Goal: Task Accomplishment & Management: Manage account settings

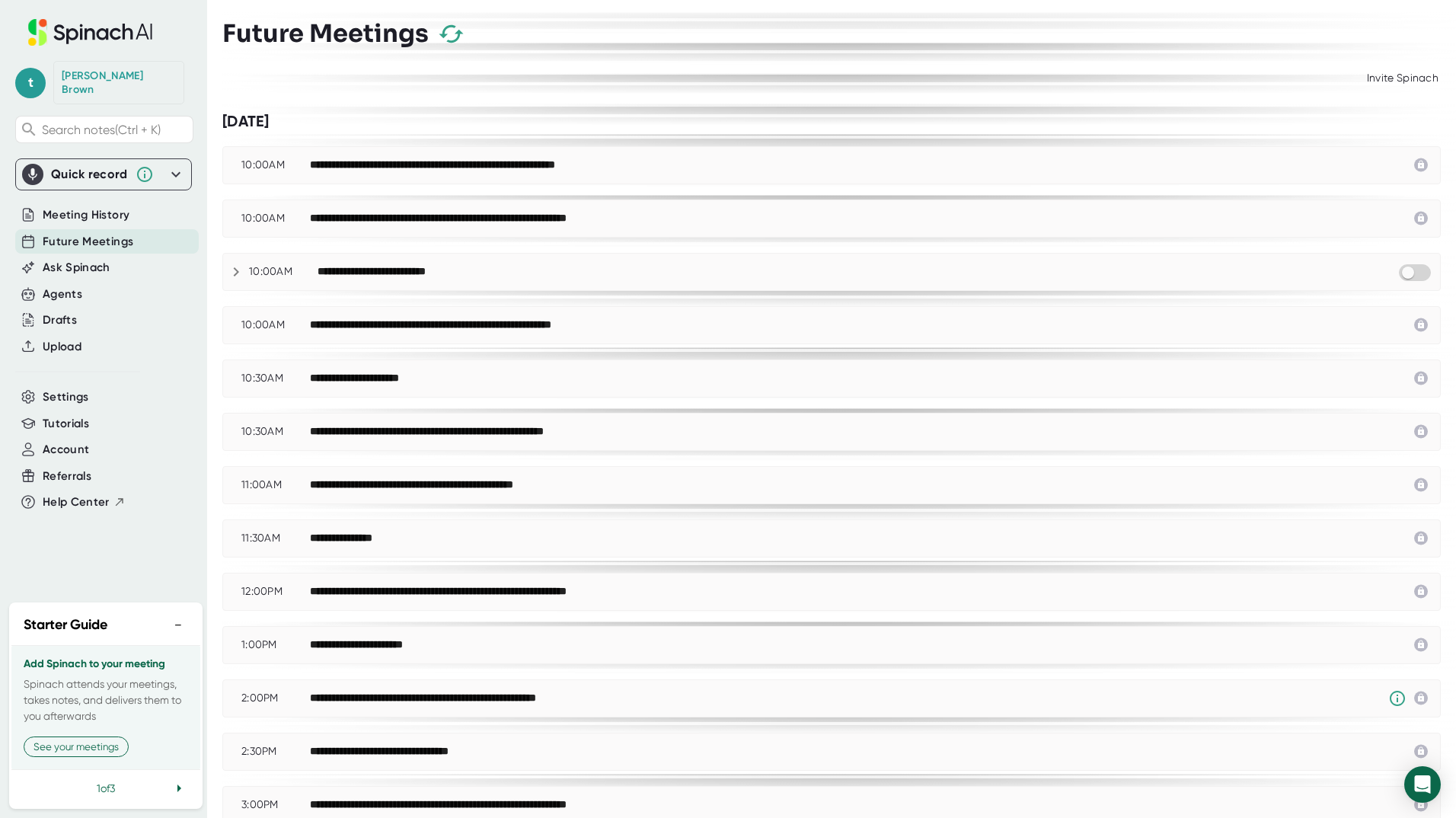
click at [703, 215] on div "**********" at bounding box center [862, 218] width 1104 height 18
click at [1398, 276] on input "checkbox" at bounding box center [1408, 272] width 43 height 13
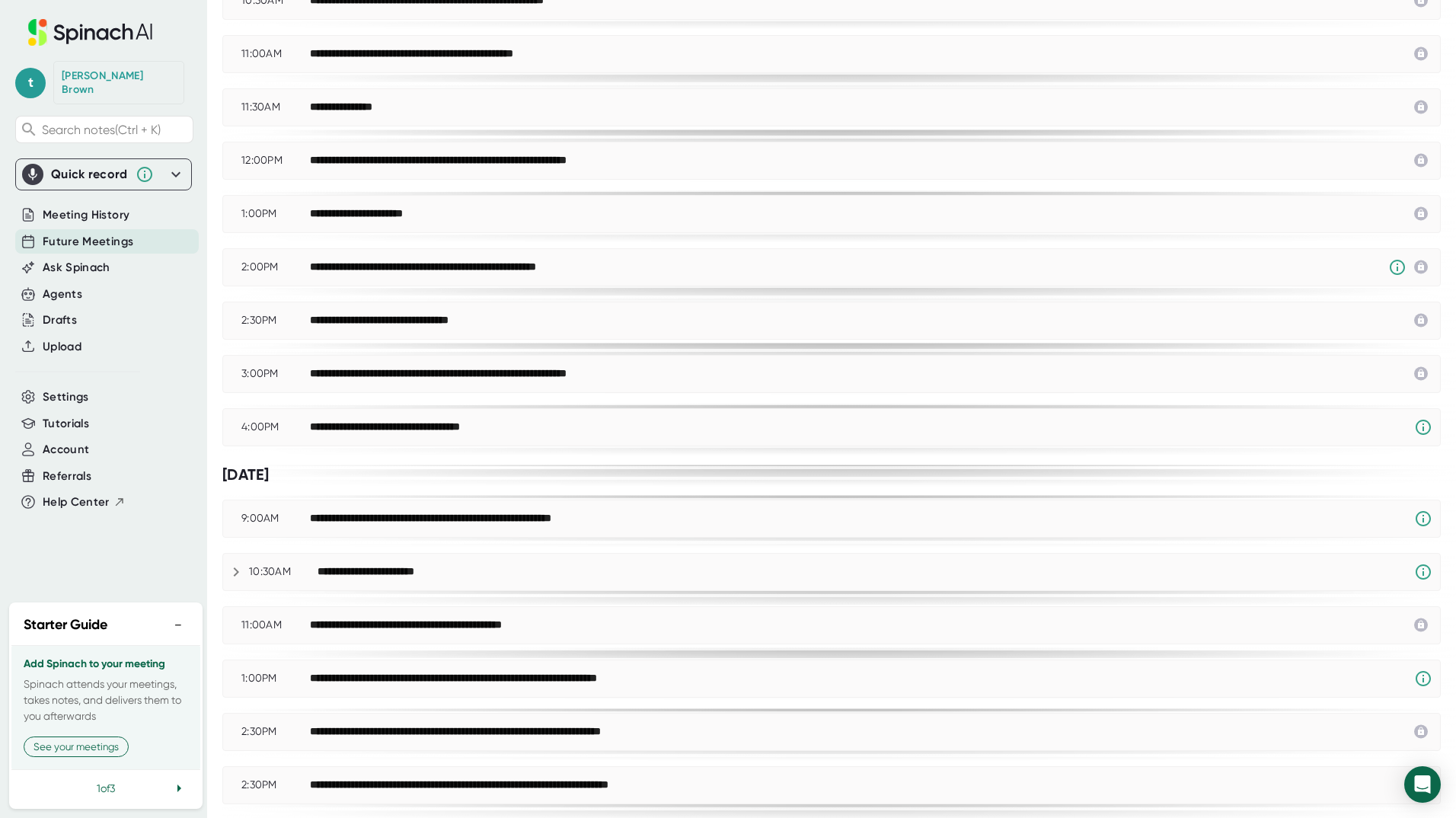
scroll to position [474, 0]
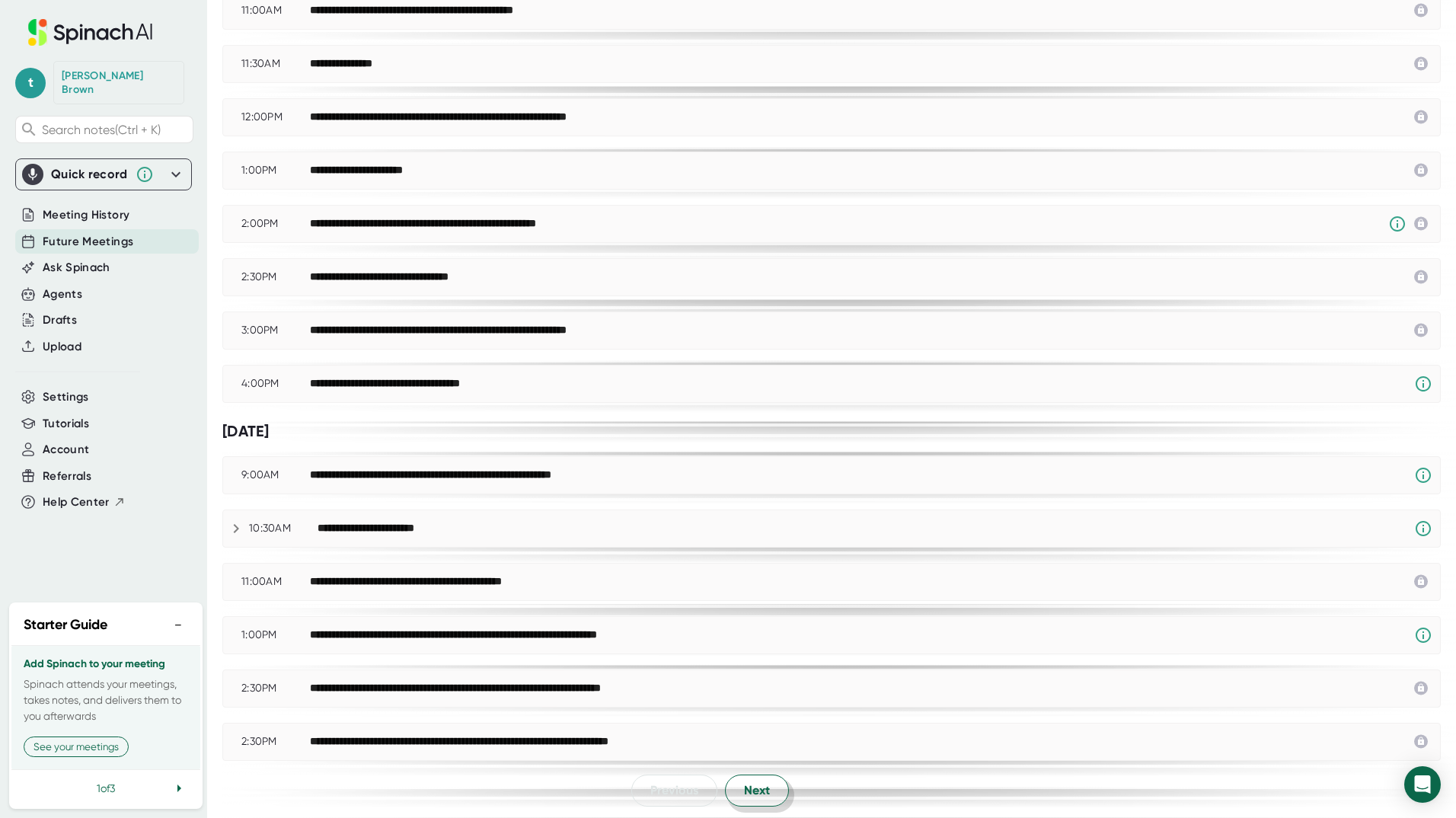
click at [754, 793] on span "Next" at bounding box center [756, 790] width 26 height 18
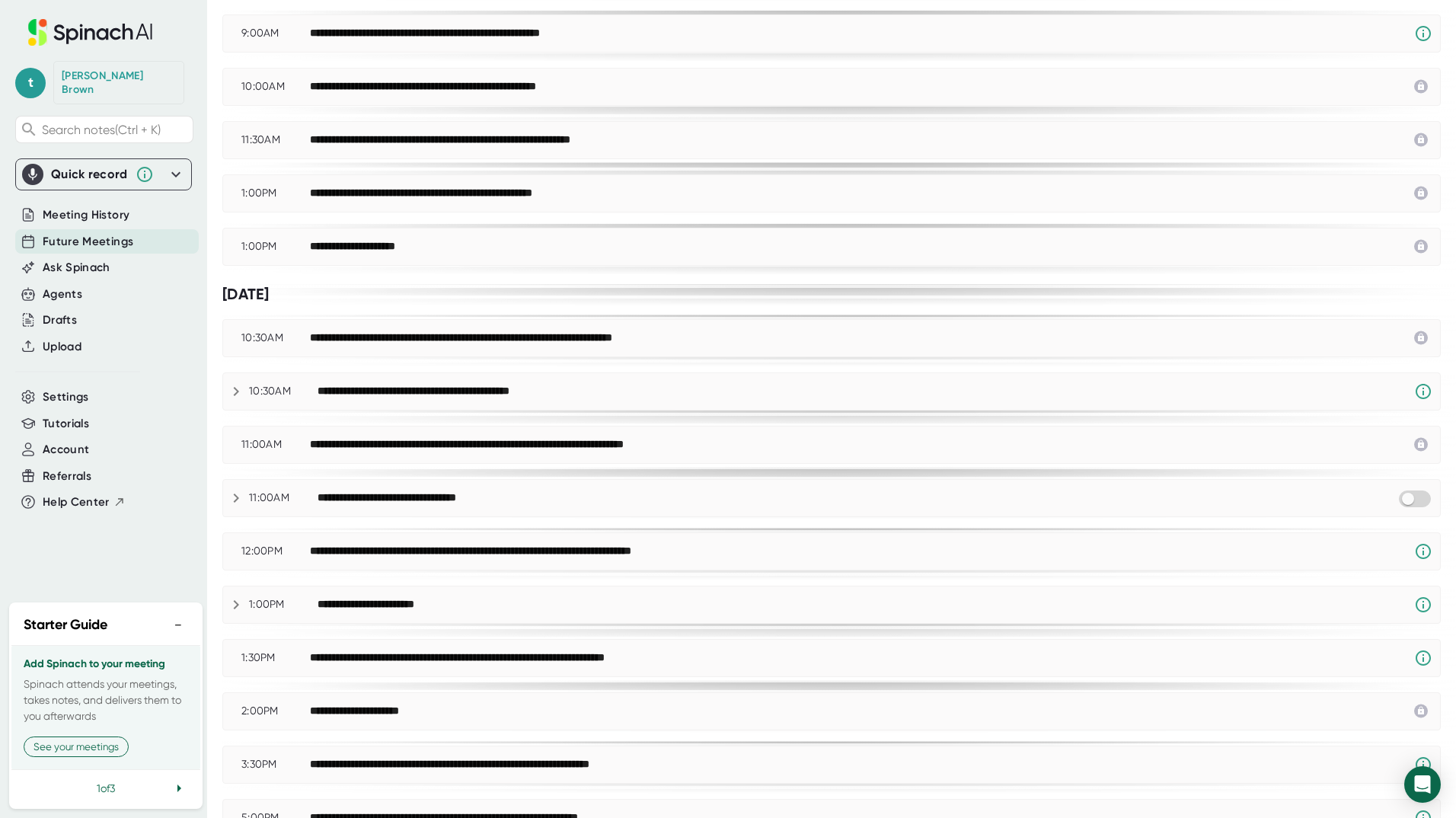
scroll to position [0, 0]
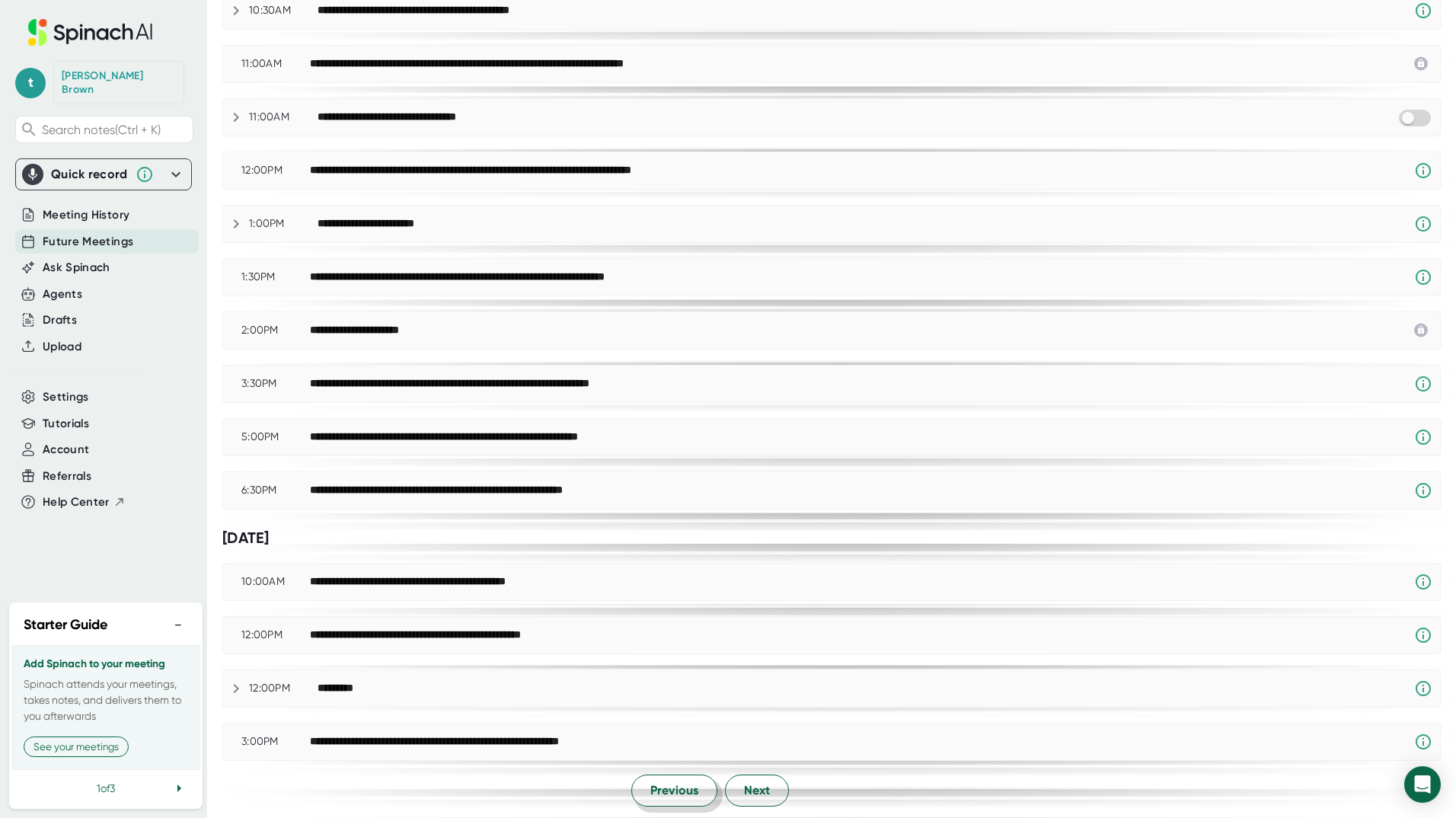
click at [684, 799] on button "Previous" at bounding box center [675, 790] width 86 height 32
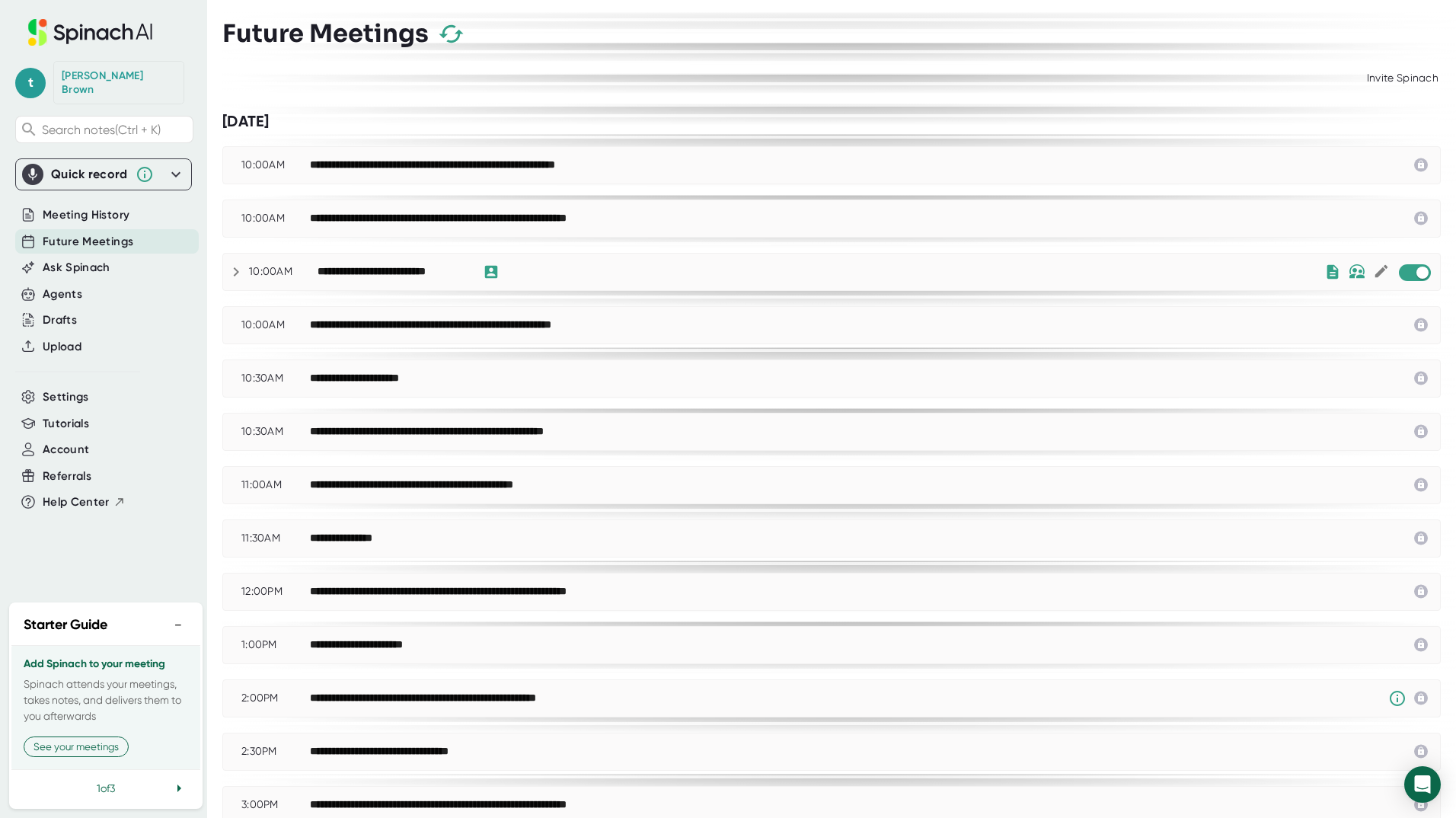
click at [175, 172] on icon at bounding box center [176, 175] width 9 height 5
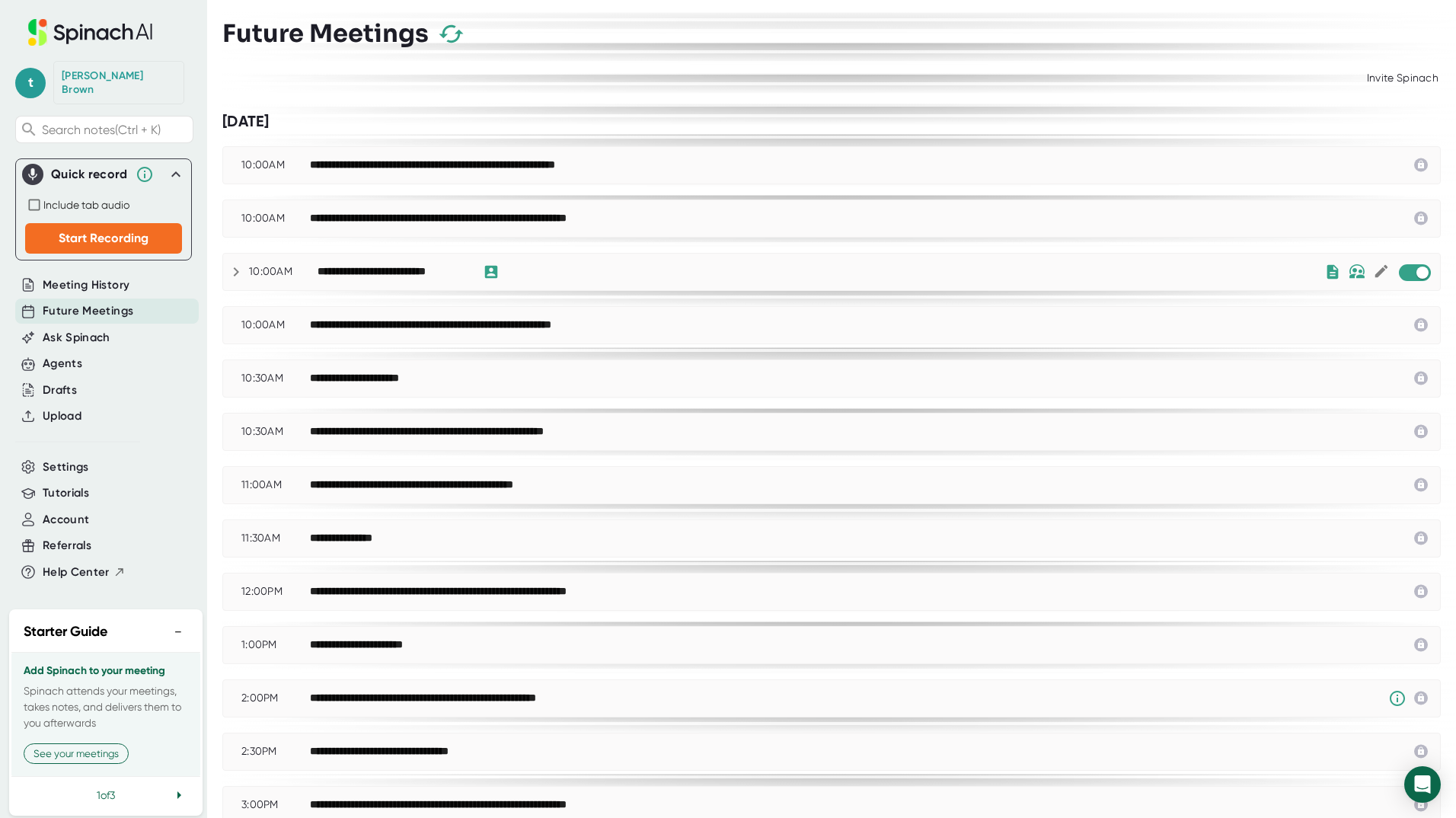
click at [678, 76] on div "Invite Spinach" at bounding box center [832, 78] width 1218 height 29
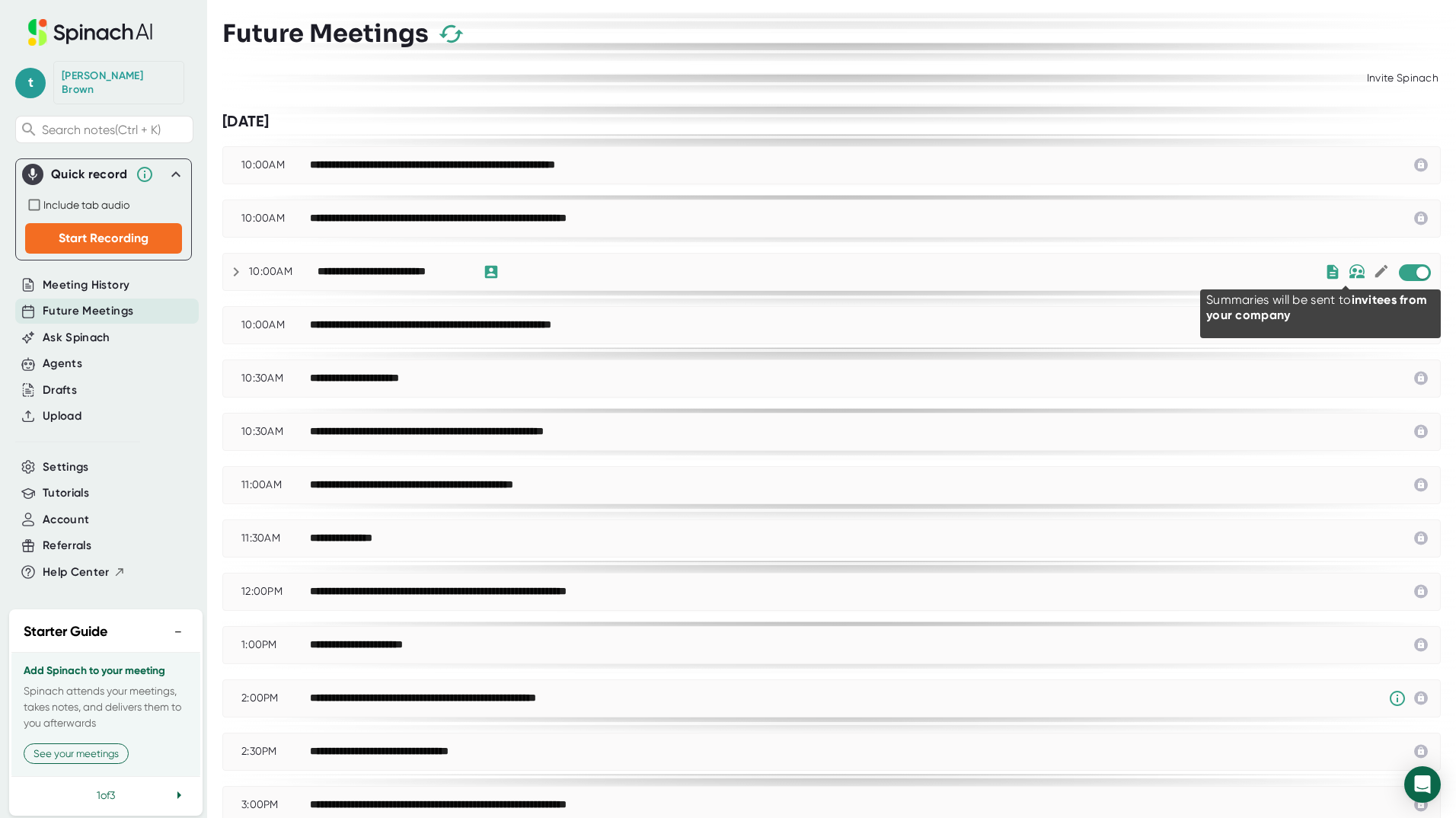
click at [1349, 270] on img at bounding box center [1357, 272] width 17 height 15
click at [1327, 274] on icon at bounding box center [1332, 271] width 12 height 13
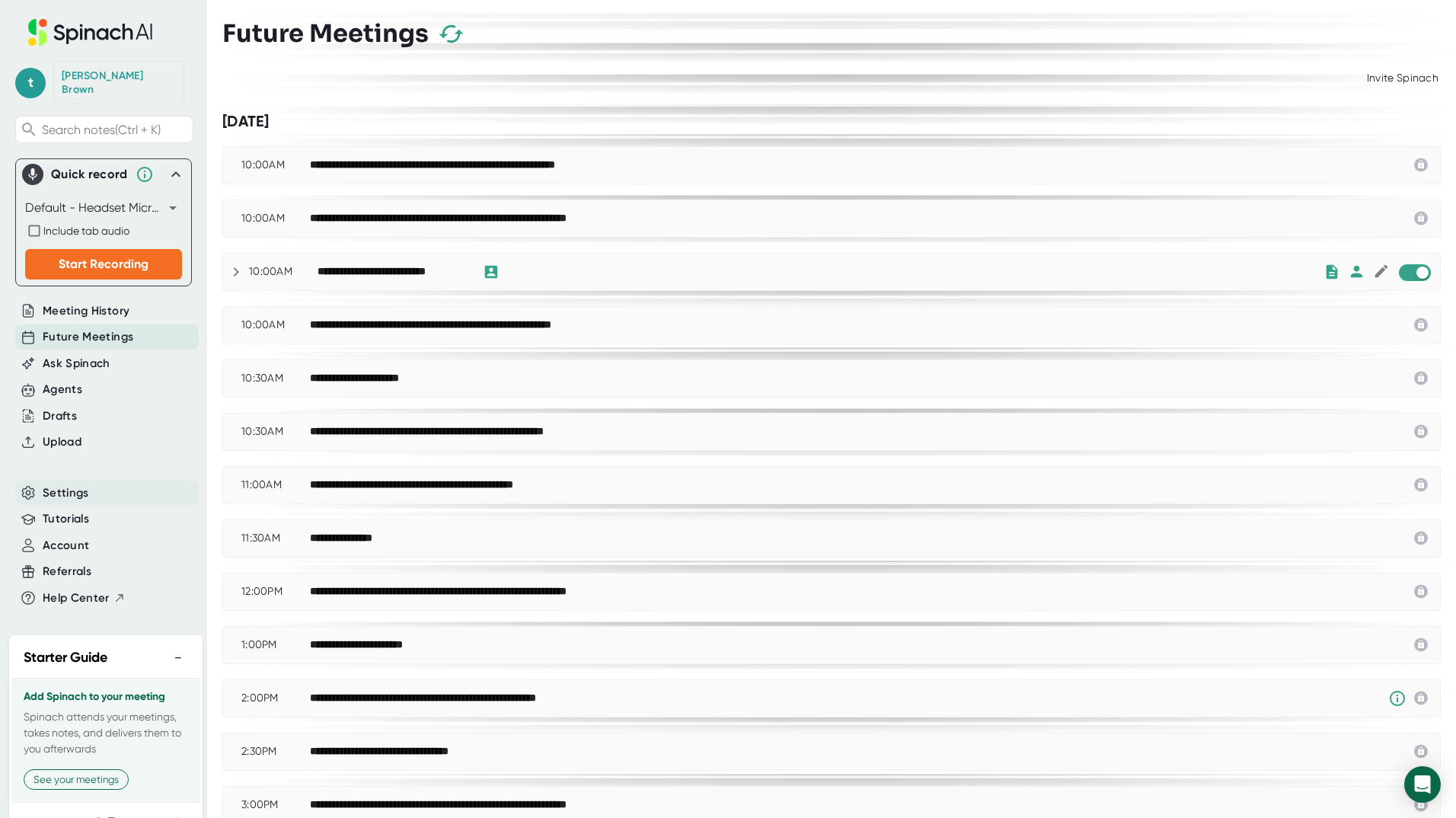
click at [78, 484] on span "Settings" at bounding box center [66, 493] width 47 height 18
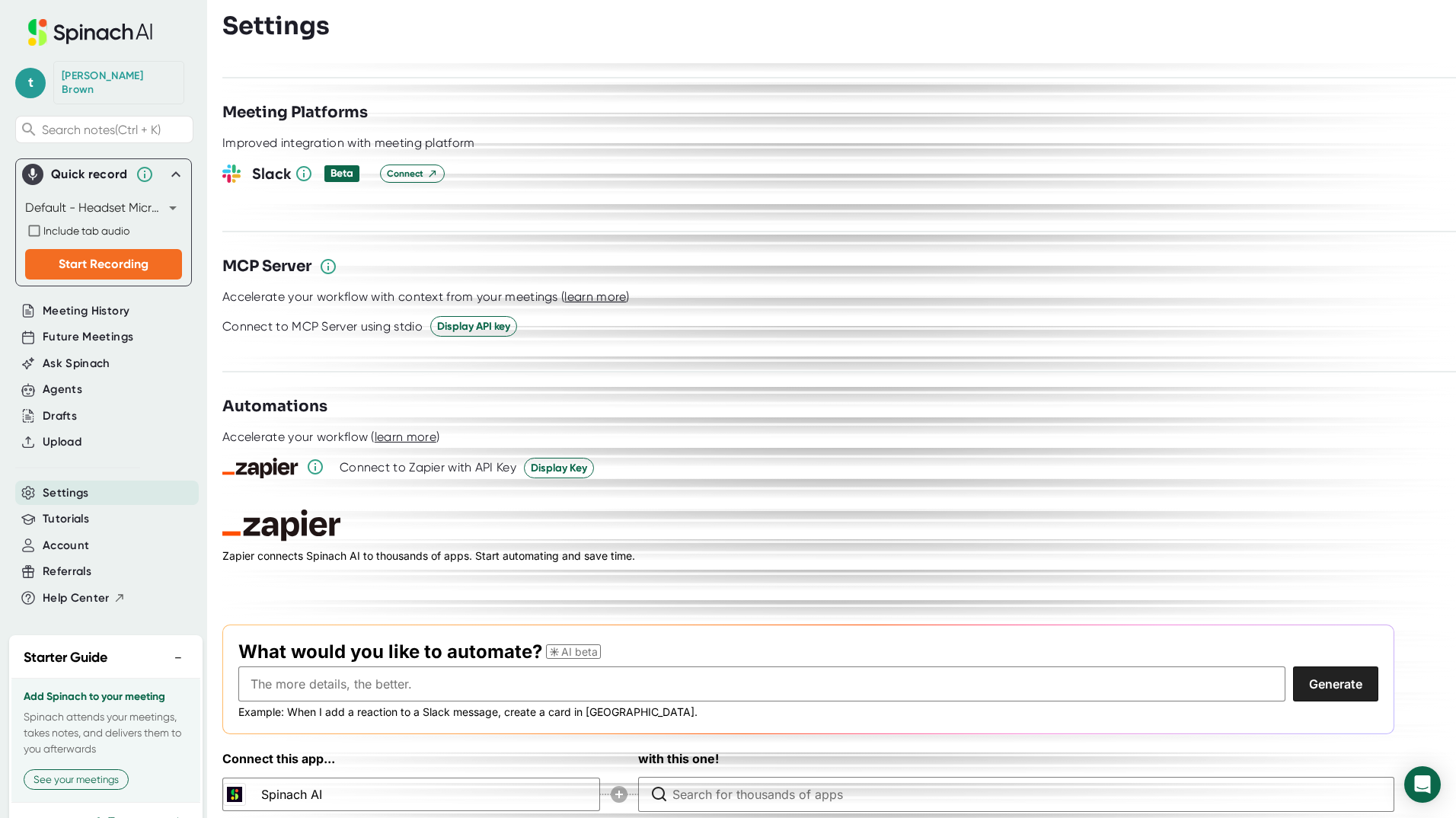
scroll to position [1870, 0]
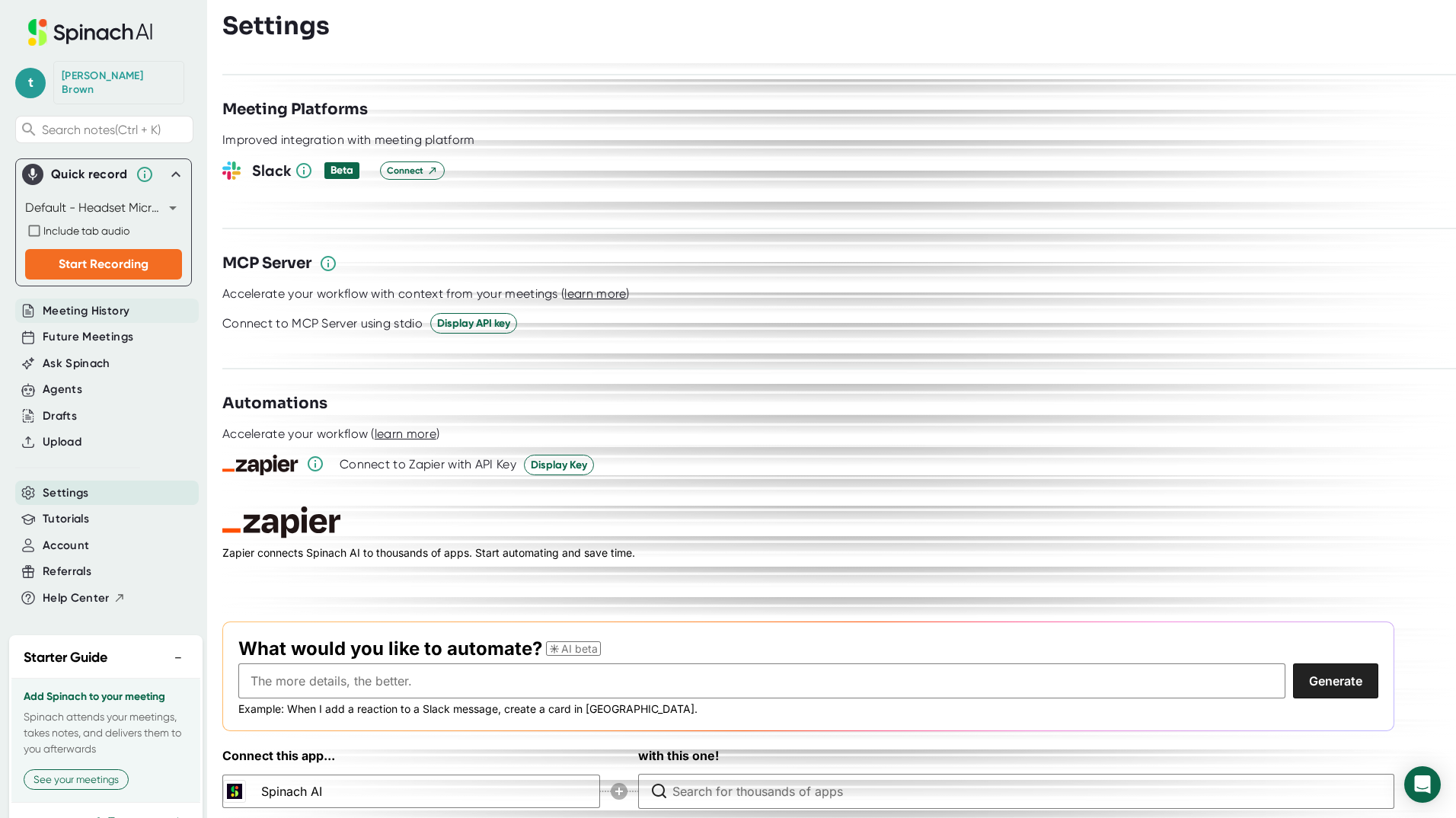
drag, startPoint x: 78, startPoint y: 303, endPoint x: 149, endPoint y: 327, distance: 74.9
click at [78, 303] on span "Meeting History" at bounding box center [86, 311] width 87 height 18
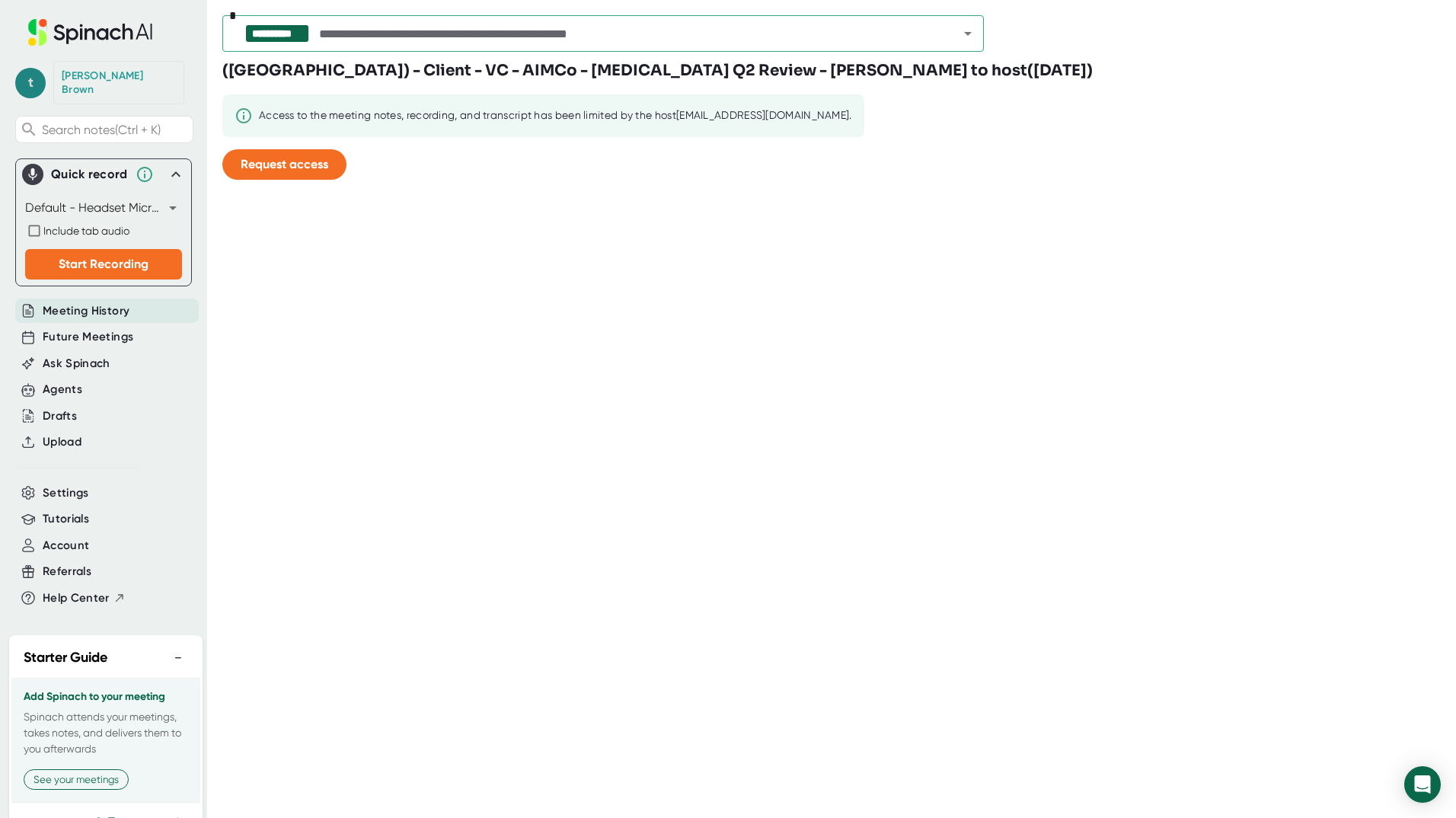
click at [30, 74] on span "t" at bounding box center [31, 83] width 31 height 30
click at [925, 338] on div at bounding box center [728, 409] width 1456 height 818
click at [99, 328] on span "Future Meetings" at bounding box center [88, 337] width 91 height 18
